Goal: Task Accomplishment & Management: Manage account settings

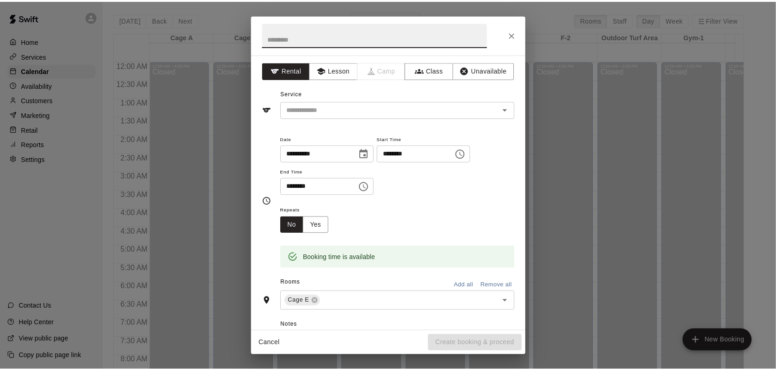
scroll to position [540, 0]
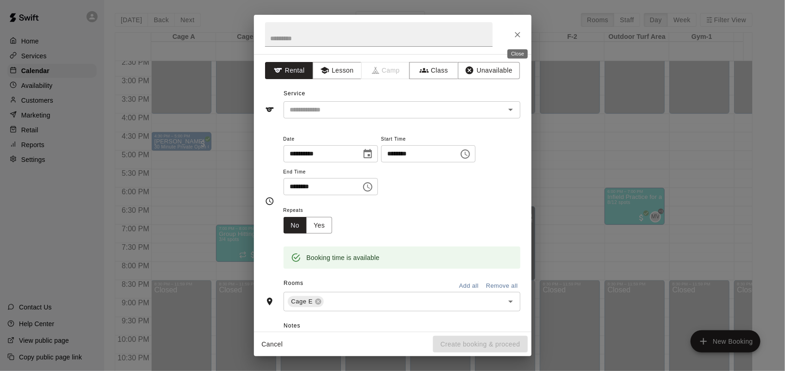
click at [516, 32] on icon "Close" at bounding box center [517, 34] width 9 height 9
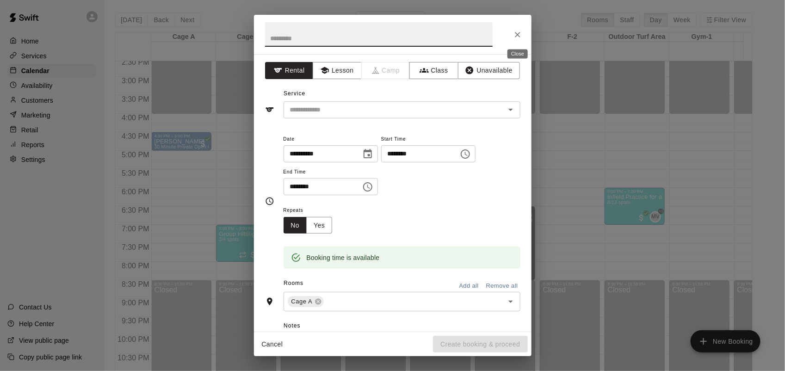
click at [519, 36] on icon "Close" at bounding box center [518, 35] width 6 height 6
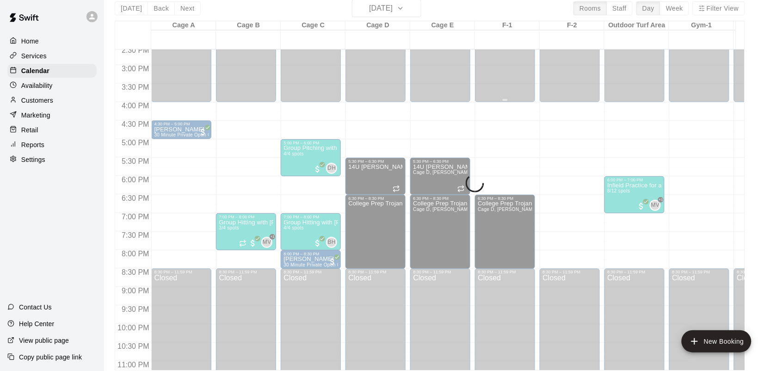
scroll to position [15, 0]
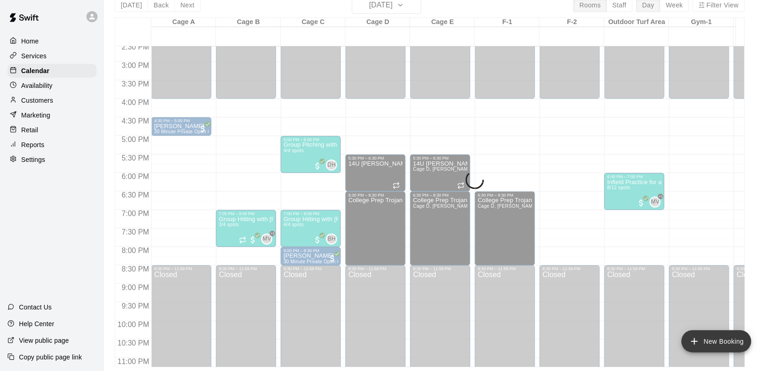
click at [706, 348] on button "New Booking" at bounding box center [716, 341] width 70 height 22
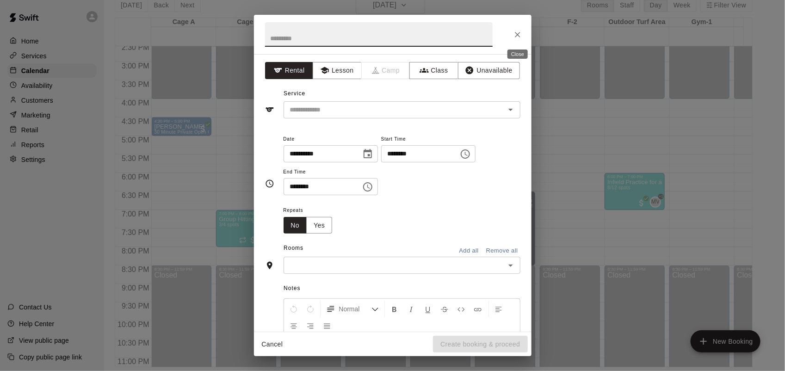
click at [510, 33] on button "Close" at bounding box center [517, 34] width 17 height 17
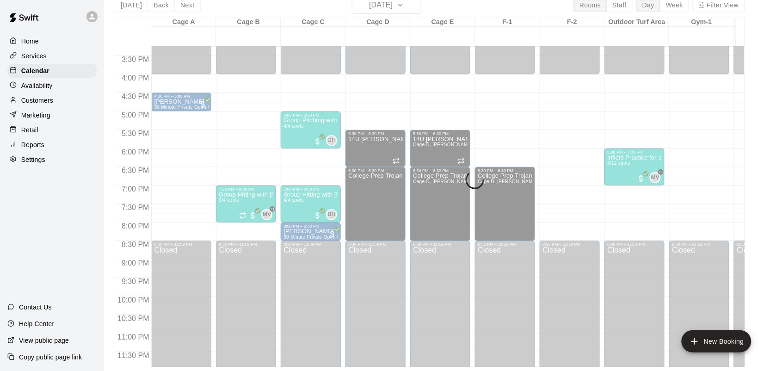
scroll to position [577, 0]
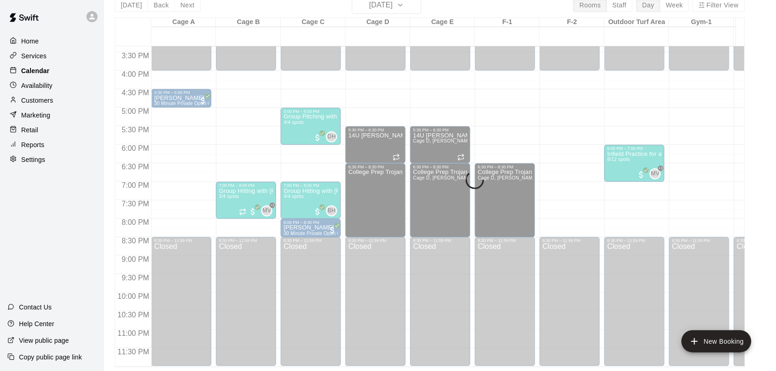
click at [28, 73] on p "Calendar" at bounding box center [35, 70] width 28 height 9
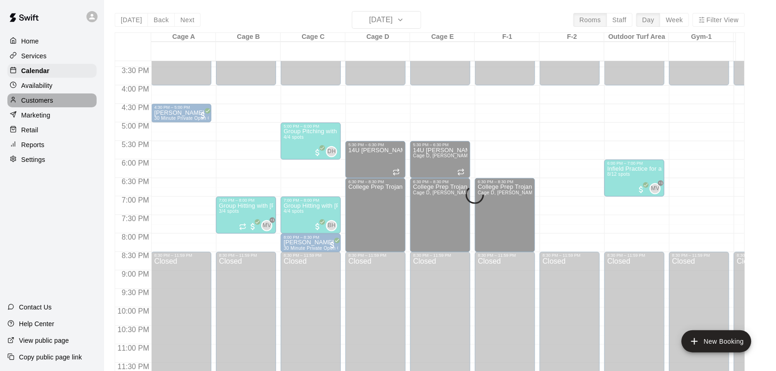
click at [36, 102] on p "Customers" at bounding box center [37, 100] width 32 height 9
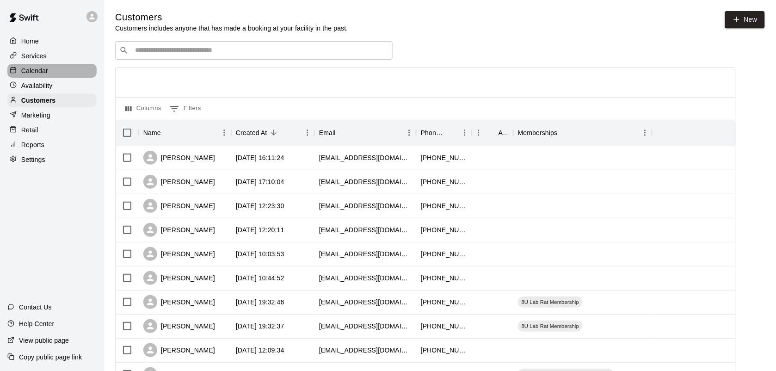
click at [31, 70] on p "Calendar" at bounding box center [34, 70] width 27 height 9
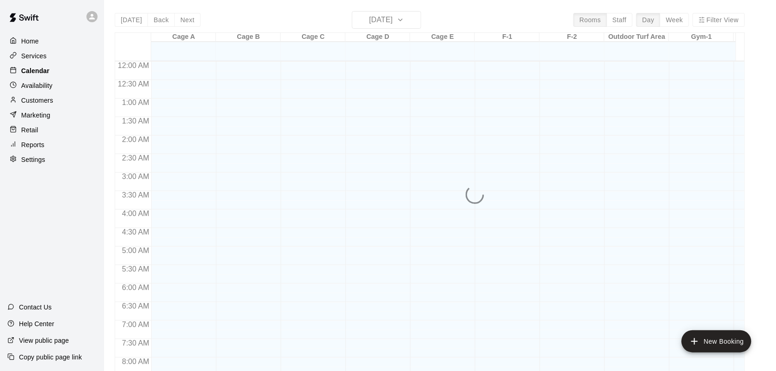
scroll to position [496, 0]
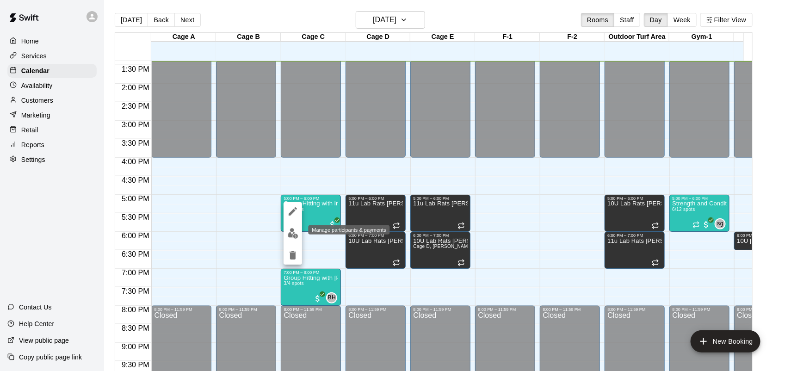
click at [294, 237] on img "edit" at bounding box center [293, 233] width 11 height 11
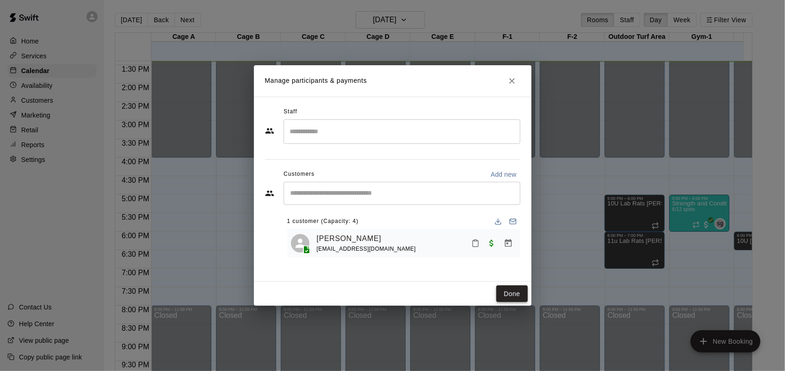
click at [503, 292] on button "Done" at bounding box center [511, 293] width 31 height 17
